Goal: Transaction & Acquisition: Download file/media

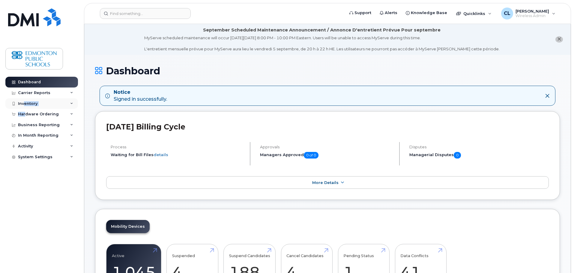
click at [25, 109] on div "Dashboard Carrier Reports Monthly Billing Data Daily Data Pooling Data Behavior…" at bounding box center [42, 170] width 74 height 187
click at [27, 101] on div "Inventory" at bounding box center [27, 103] width 19 height 5
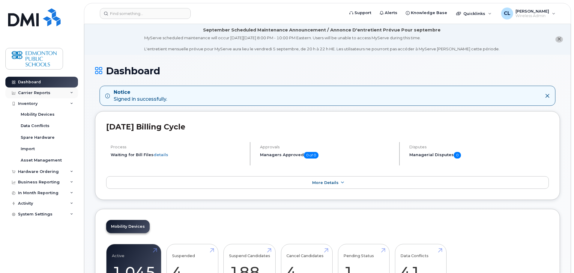
click at [42, 95] on div "Carrier Reports" at bounding box center [34, 93] width 32 height 5
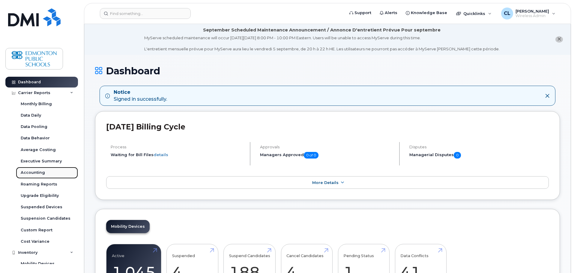
click at [35, 174] on div "Accounting" at bounding box center [33, 172] width 24 height 5
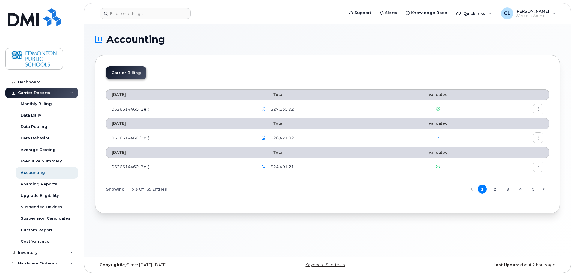
click at [266, 109] on icon "button" at bounding box center [264, 109] width 4 height 4
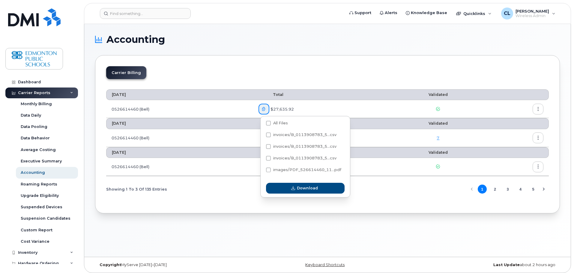
click at [364, 81] on div "Carrier Billing" at bounding box center [327, 75] width 443 height 18
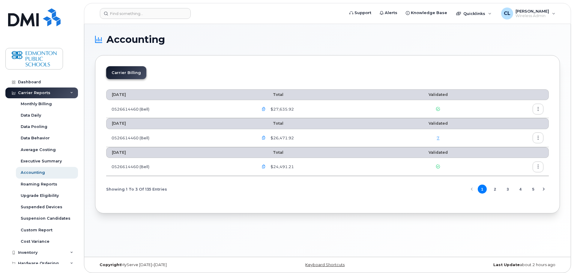
click at [539, 110] on icon "button" at bounding box center [538, 109] width 4 height 4
click at [525, 130] on div "Download" at bounding box center [516, 133] width 53 height 11
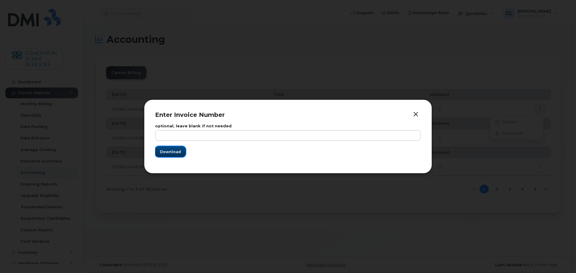
click at [168, 154] on span "Download" at bounding box center [170, 152] width 21 height 6
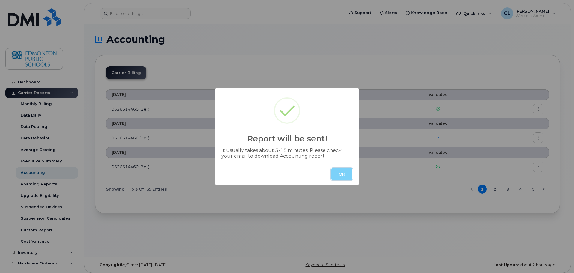
click at [345, 177] on button "OK" at bounding box center [341, 174] width 21 height 12
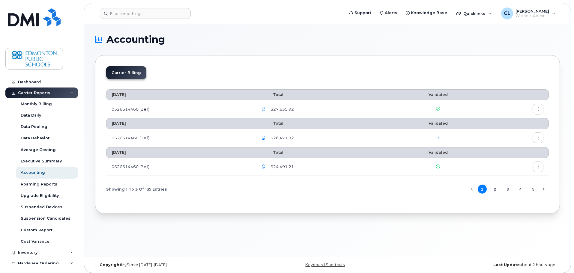
click at [266, 110] on icon "button" at bounding box center [264, 109] width 4 height 4
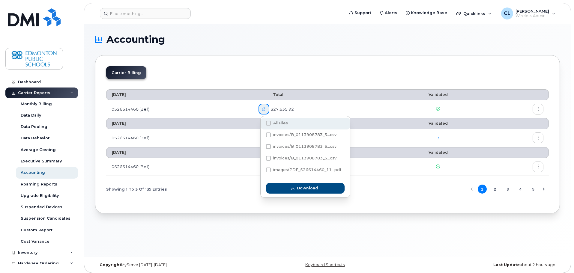
click at [270, 125] on span at bounding box center [268, 123] width 5 height 5
click at [262, 125] on input "All Files" at bounding box center [260, 123] width 3 height 3
checkbox input "true"
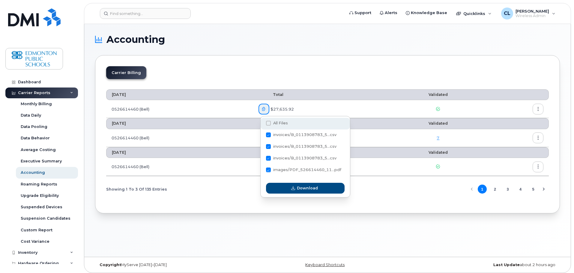
checkbox input "true"
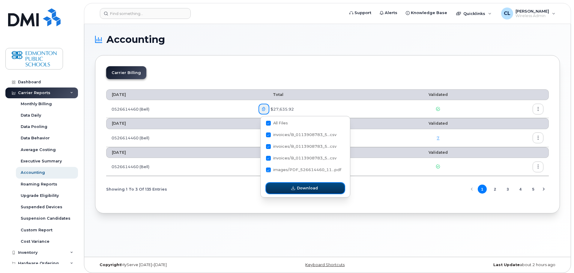
click at [295, 191] on span "button" at bounding box center [293, 188] width 6 height 6
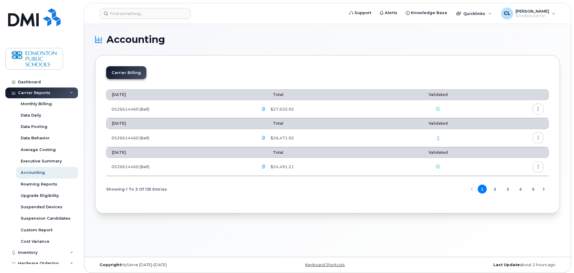
click at [266, 137] on icon "button" at bounding box center [264, 138] width 4 height 4
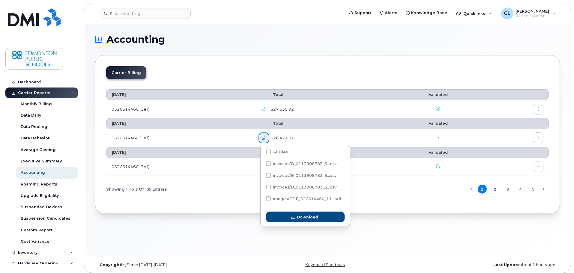
click at [264, 112] on button "button" at bounding box center [263, 109] width 11 height 11
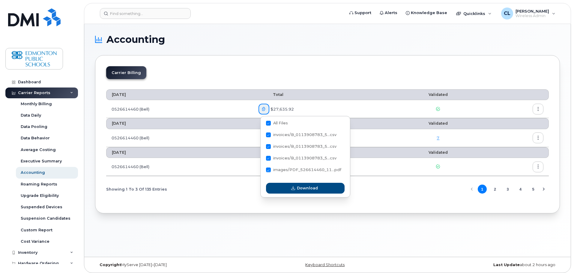
click at [380, 196] on div "Showing 1 To 3 Of 135 Entries 1 2 3 4 5" at bounding box center [327, 189] width 443 height 15
